Goal: Task Accomplishment & Management: Manage account settings

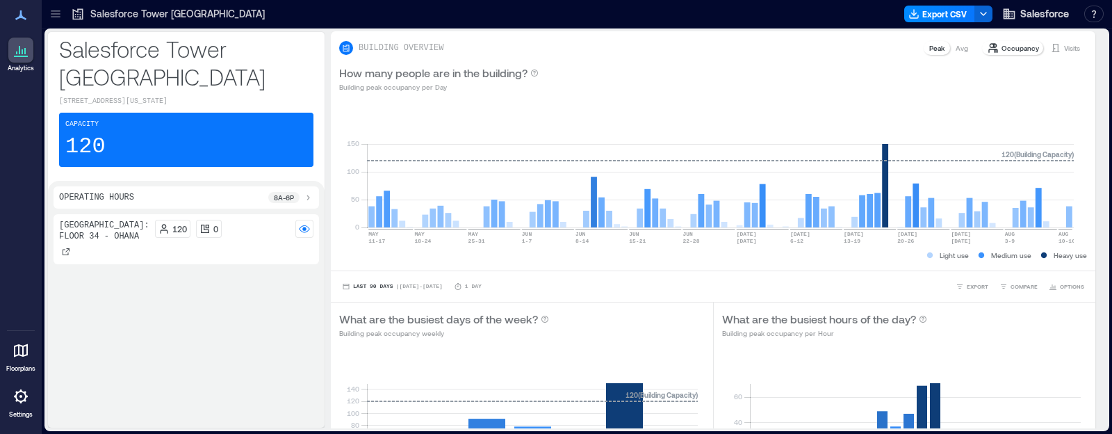
click at [28, 398] on icon at bounding box center [21, 396] width 17 height 17
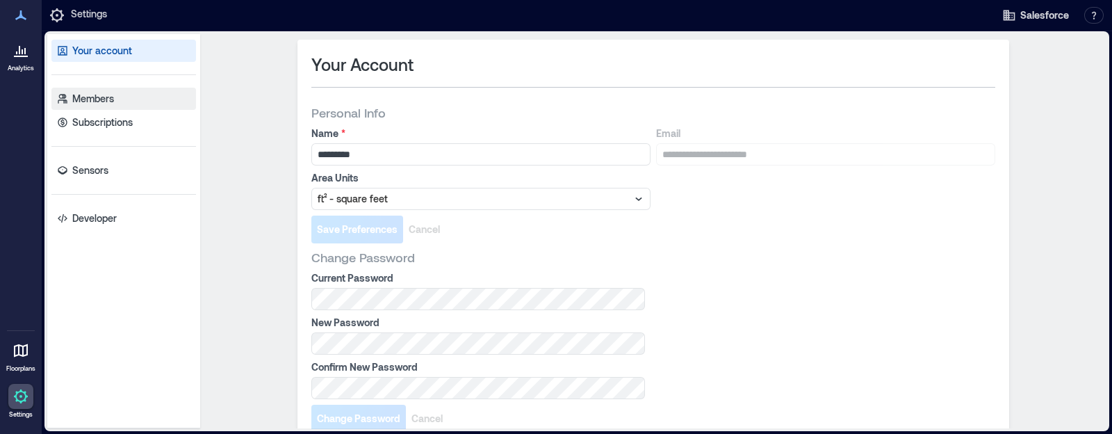
click at [118, 94] on link "Members" at bounding box center [123, 99] width 145 height 22
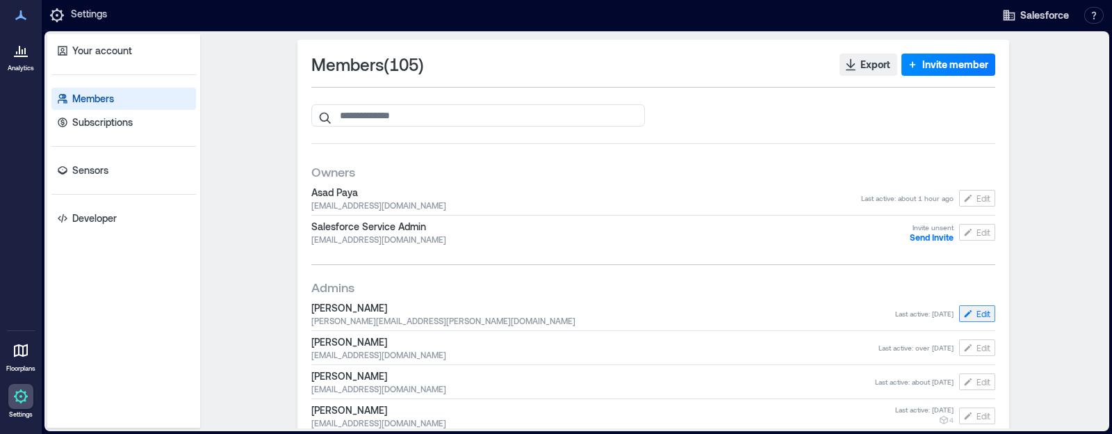
click at [983, 306] on button "Edit" at bounding box center [977, 313] width 36 height 17
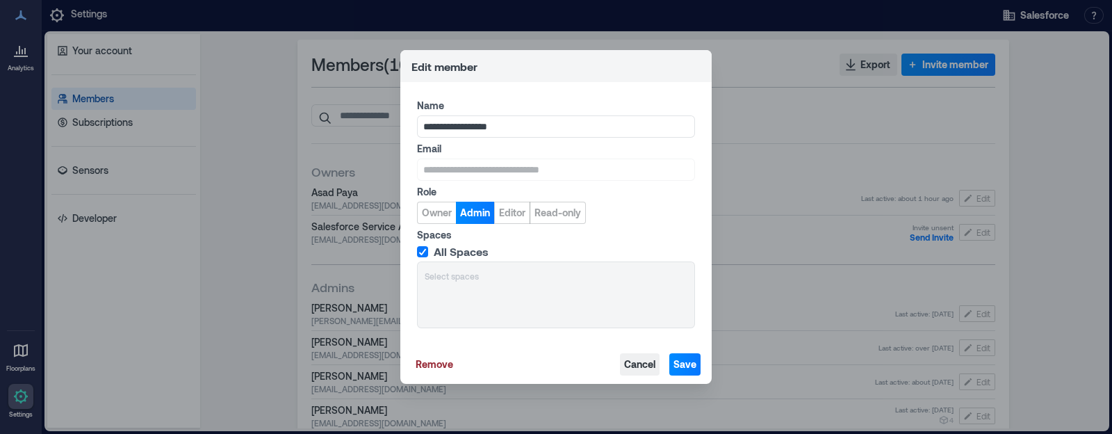
click at [633, 366] on span "Cancel" at bounding box center [639, 364] width 31 height 14
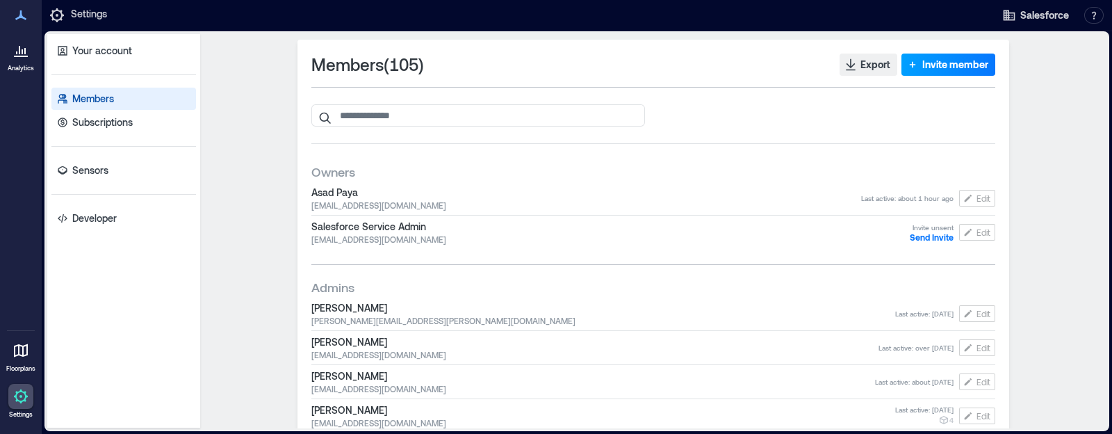
click at [942, 64] on span "Invite member" at bounding box center [955, 65] width 66 height 14
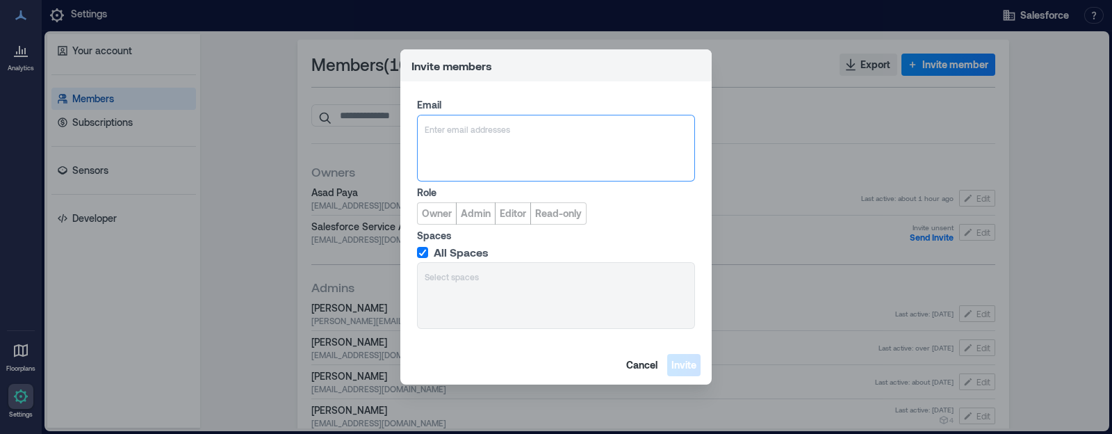
click at [597, 124] on div at bounding box center [556, 129] width 263 height 14
type input "*******"
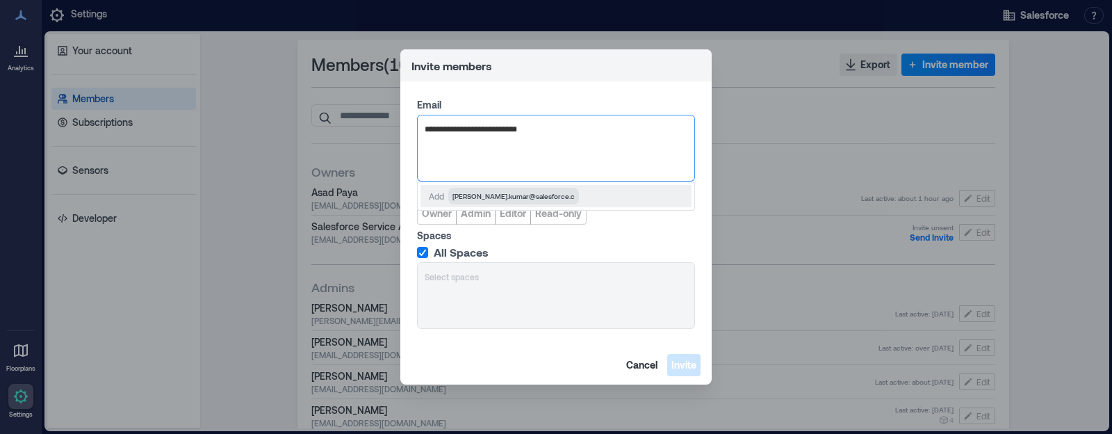
type input "**********"
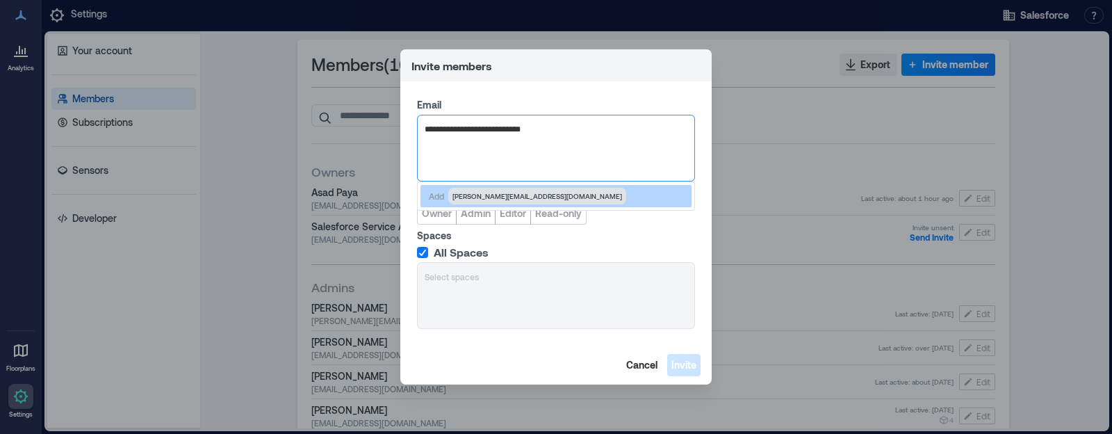
click at [518, 199] on span "[PERSON_NAME][EMAIL_ADDRESS][DOMAIN_NAME]" at bounding box center [537, 195] width 170 height 11
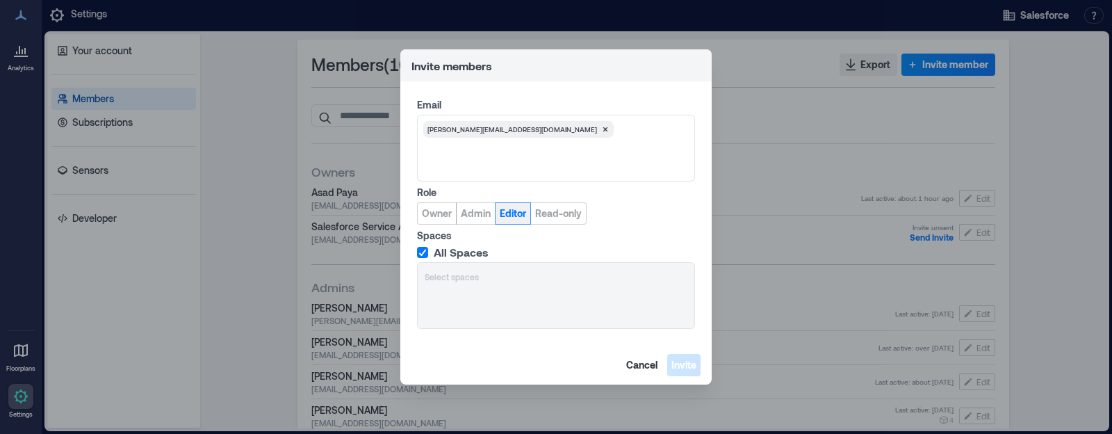
click at [500, 221] on button "Editor" at bounding box center [513, 213] width 36 height 22
click at [437, 253] on span "All Spaces" at bounding box center [461, 252] width 55 height 14
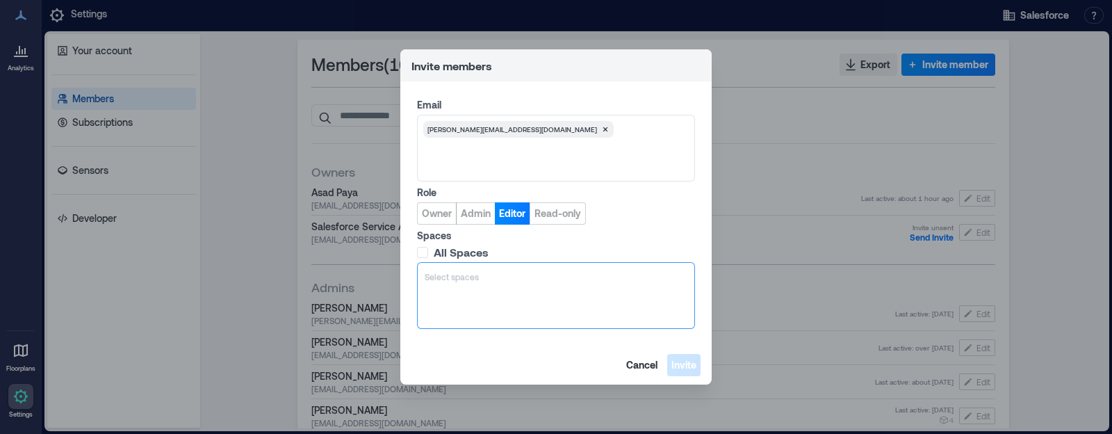
click at [487, 273] on div at bounding box center [556, 277] width 263 height 14
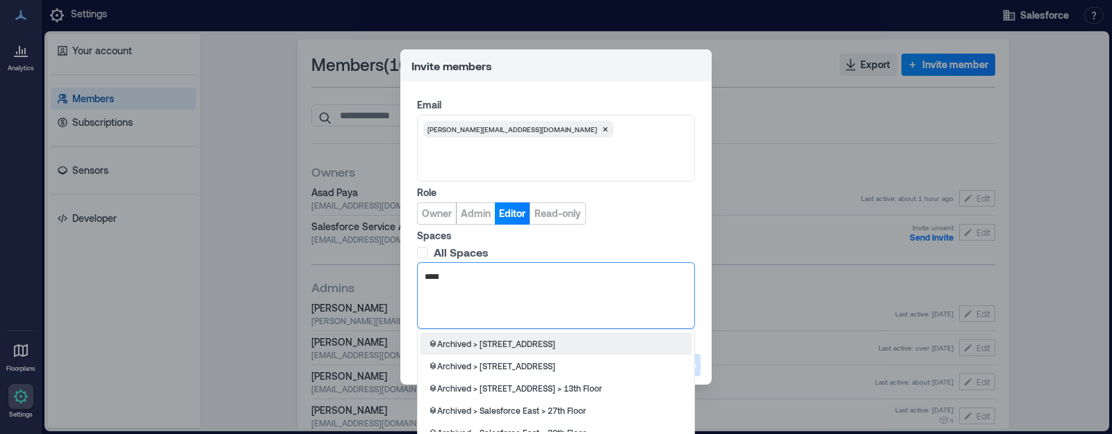
type input "*******"
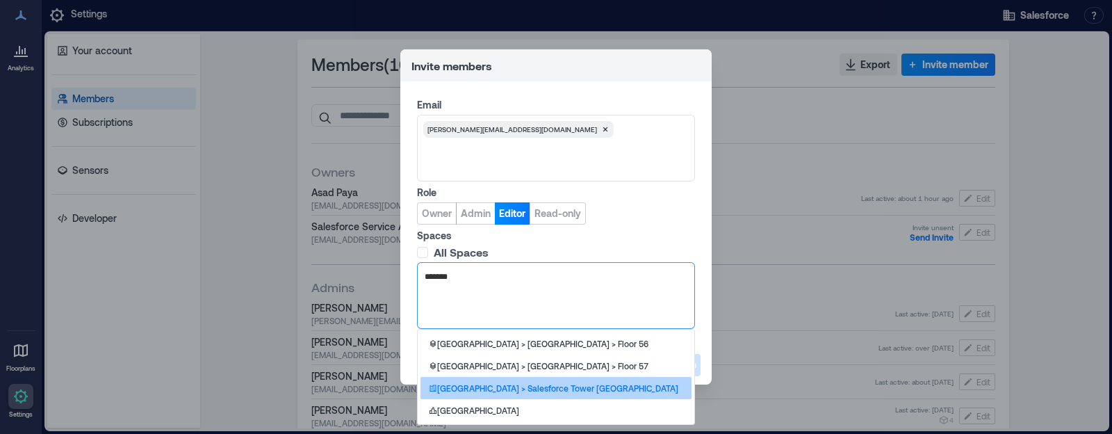
click at [539, 387] on p "[GEOGRAPHIC_DATA] > Salesforce Tower [GEOGRAPHIC_DATA]" at bounding box center [557, 387] width 241 height 11
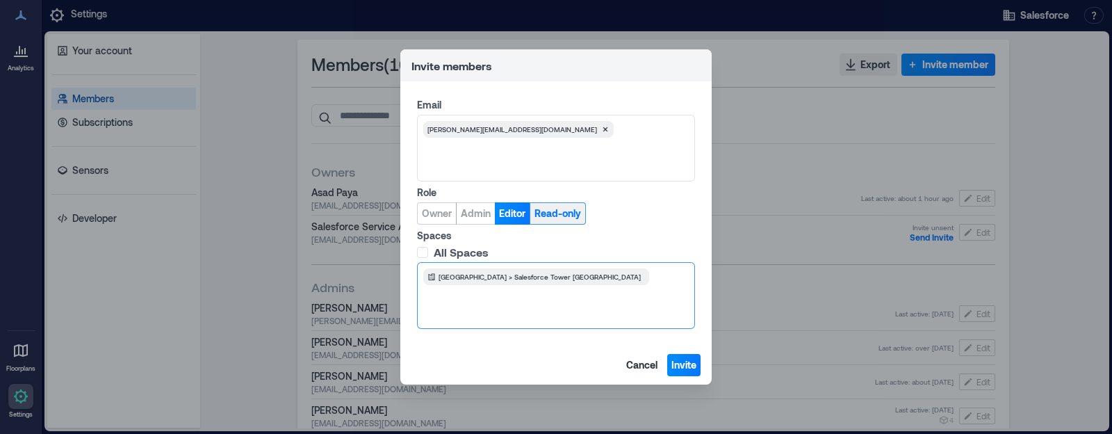
click at [553, 220] on button "Read-only" at bounding box center [558, 213] width 56 height 22
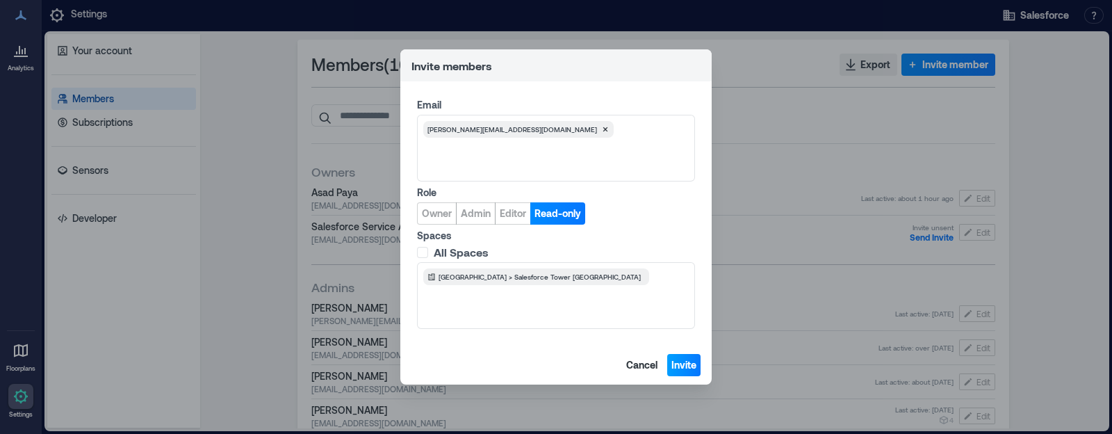
click at [673, 368] on span "Invite" at bounding box center [683, 365] width 25 height 14
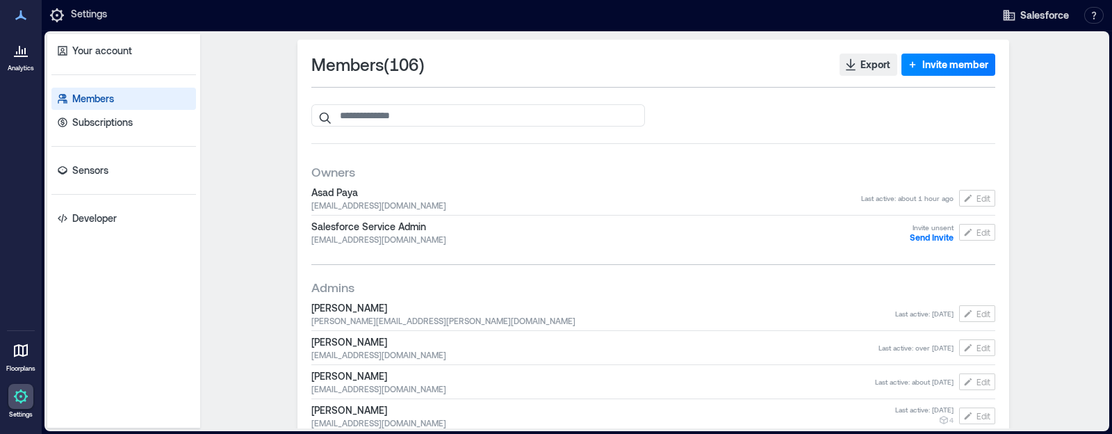
click at [368, 98] on div "Members ( 106 ) Export Invite member" at bounding box center [653, 76] width 684 height 45
click at [365, 113] on input "search" at bounding box center [478, 115] width 334 height 22
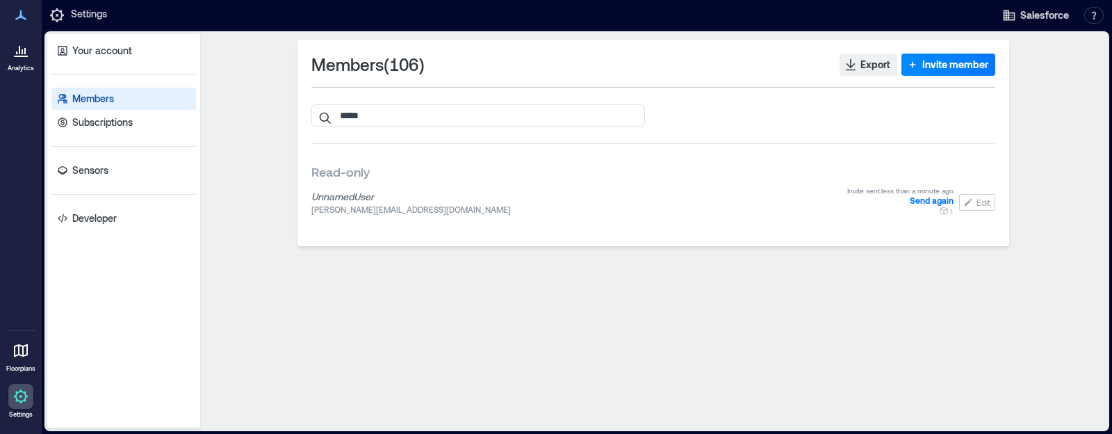
type input "*****"
click at [902, 188] on span "Invite sent: less than a minute ago" at bounding box center [900, 191] width 106 height 10
click at [927, 186] on span "Invite sent: less than a minute ago" at bounding box center [900, 191] width 106 height 10
click at [928, 183] on div "Unnamed User [PERSON_NAME][EMAIL_ADDRESS][DOMAIN_NAME] Invite sent: less than a…" at bounding box center [653, 202] width 684 height 38
click at [928, 186] on span "Invite sent: less than a minute ago" at bounding box center [900, 191] width 106 height 10
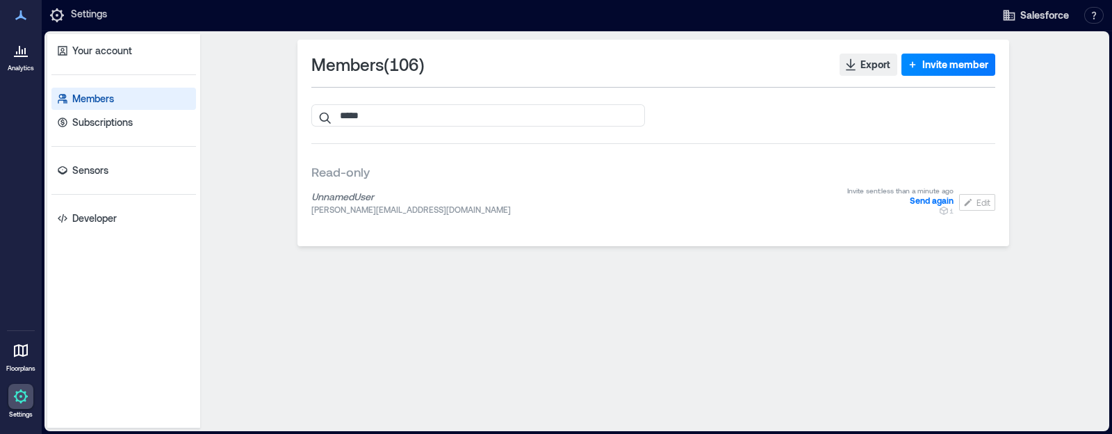
click at [928, 186] on span "Invite sent: less than a minute ago" at bounding box center [900, 191] width 106 height 10
click at [928, 187] on span "Invite sent: less than a minute ago" at bounding box center [900, 191] width 106 height 10
click at [917, 190] on span "Invite sent: less than a minute ago" at bounding box center [900, 191] width 106 height 10
click at [635, 115] on input "*****" at bounding box center [478, 115] width 334 height 22
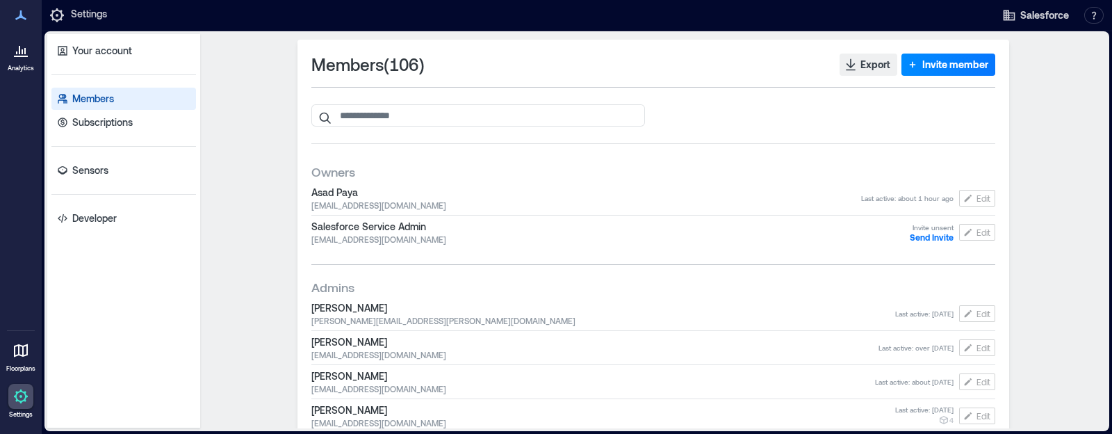
click at [427, 67] on div "Members ( 106 ) Export Invite member" at bounding box center [653, 65] width 684 height 22
drag, startPoint x: 306, startPoint y: 69, endPoint x: 424, endPoint y: 64, distance: 117.6
click at [424, 64] on div "Members ( 106 ) Export Invite member" at bounding box center [653, 65] width 684 height 22
